Goal: Find specific page/section

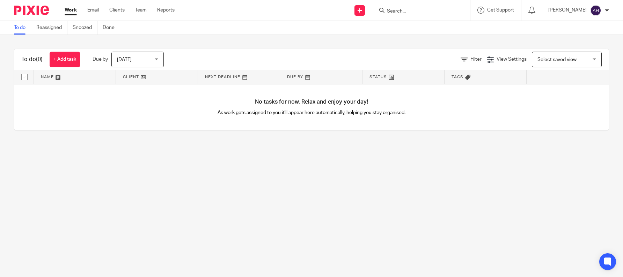
click at [416, 6] on form at bounding box center [423, 10] width 74 height 9
click at [414, 9] on input "Search" at bounding box center [417, 11] width 63 height 6
type input "t"
type input "real ehttps://[DOMAIN_NAME][URL][PERSON_NAME]"
click at [460, 10] on button "reset" at bounding box center [456, 9] width 7 height 7
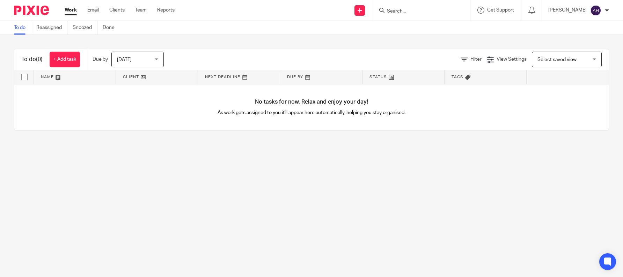
click at [443, 10] on input "Search" at bounding box center [417, 11] width 63 height 6
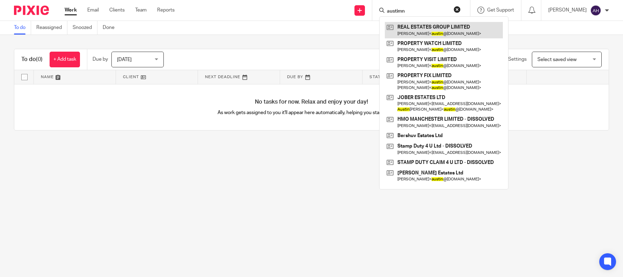
type input "austimn"
click at [492, 32] on link at bounding box center [444, 30] width 118 height 16
